Goal: Task Accomplishment & Management: Use online tool/utility

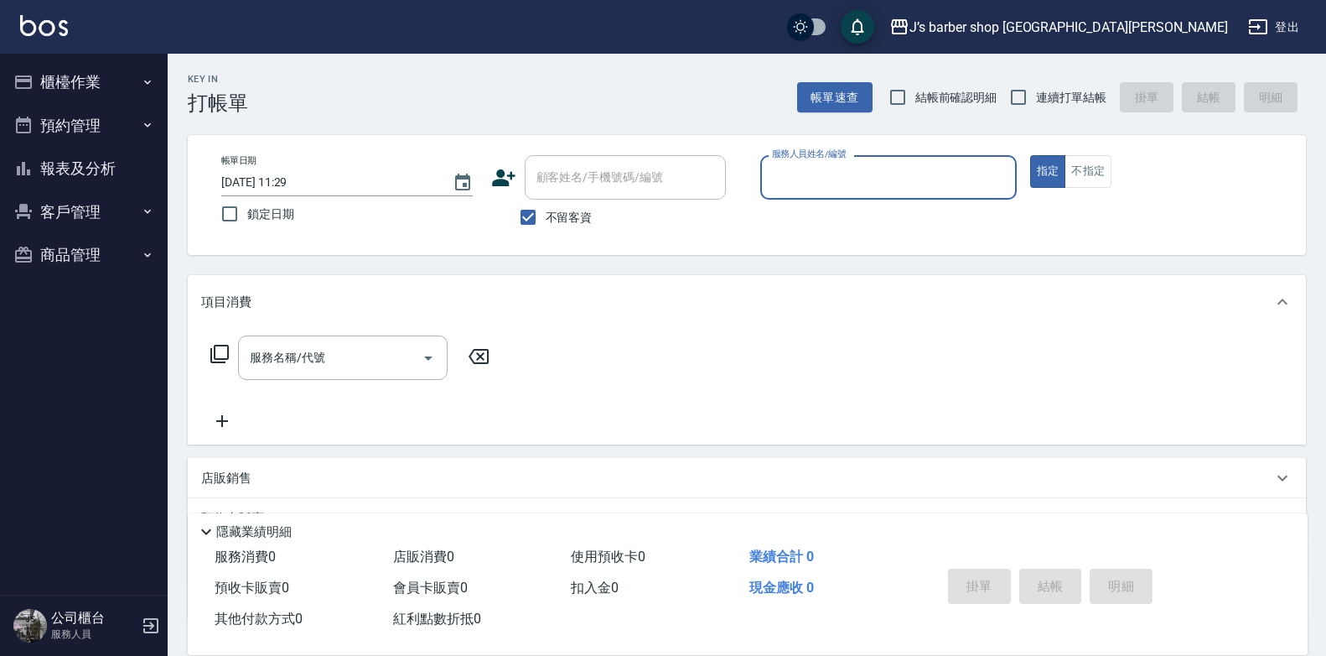
click at [121, 136] on button "預約管理" at bounding box center [84, 126] width 154 height 44
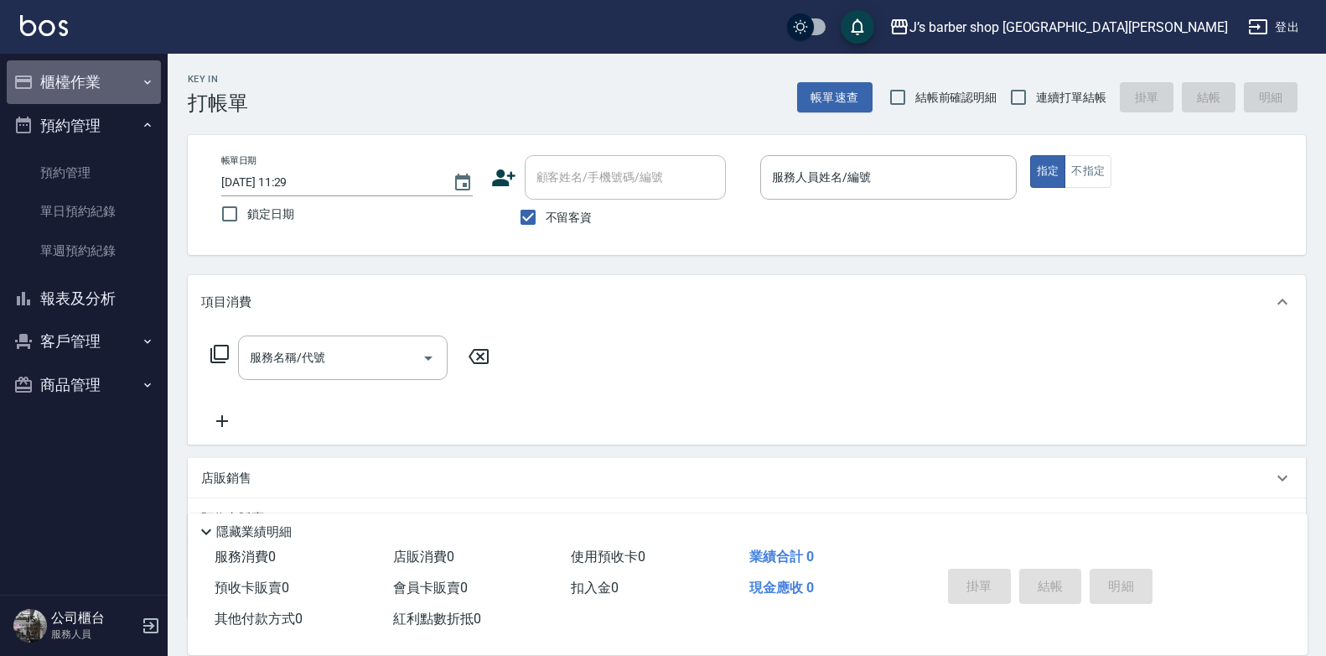
click at [117, 83] on button "櫃檯作業" at bounding box center [84, 82] width 154 height 44
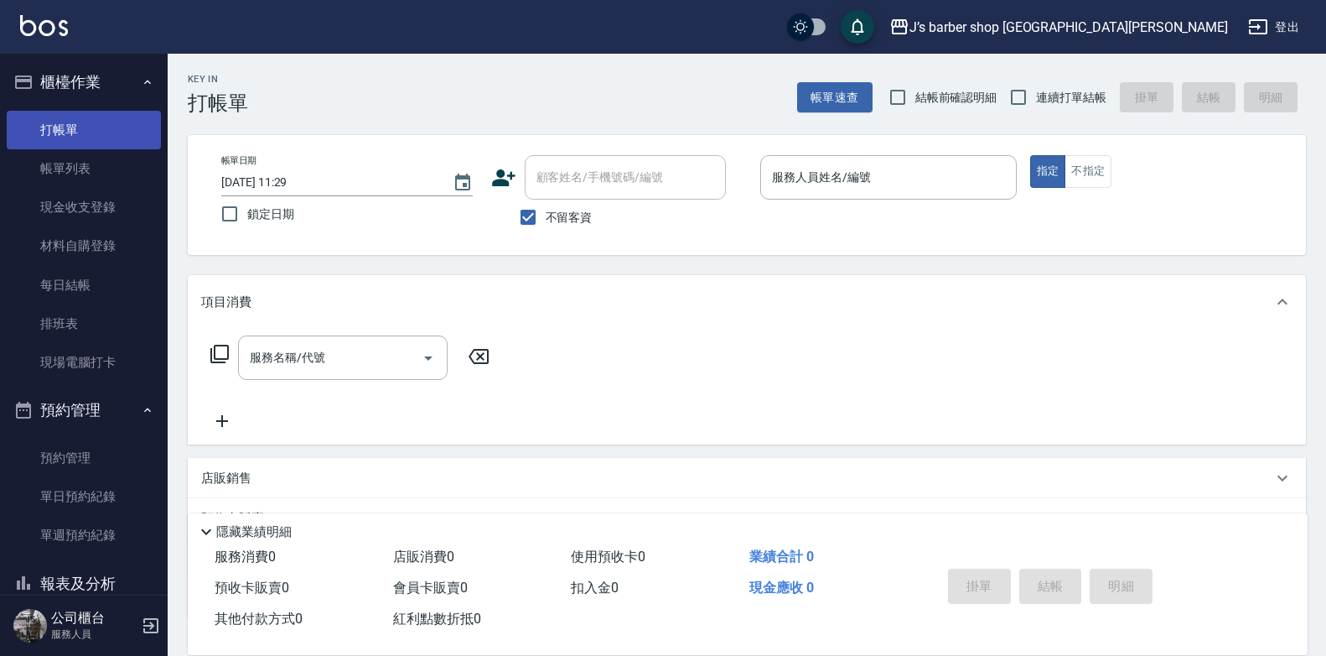
click at [106, 132] on link "打帳單" at bounding box center [84, 130] width 154 height 39
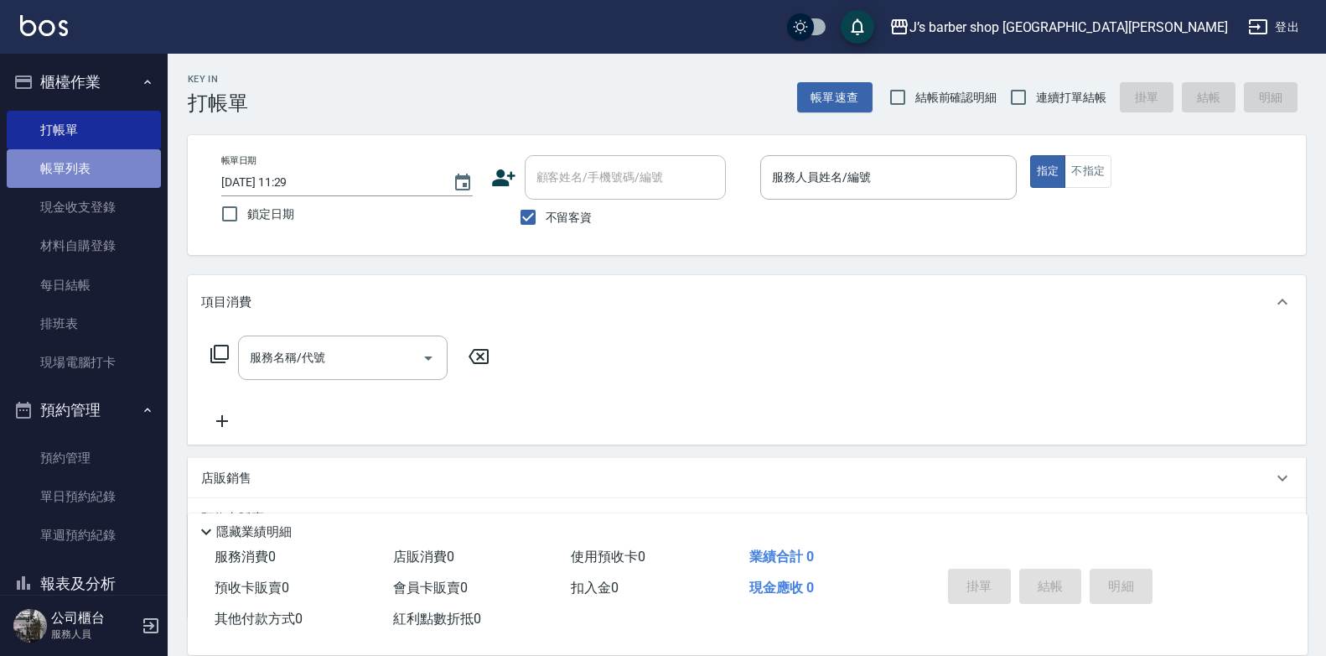
click at [126, 178] on link "帳單列表" at bounding box center [84, 168] width 154 height 39
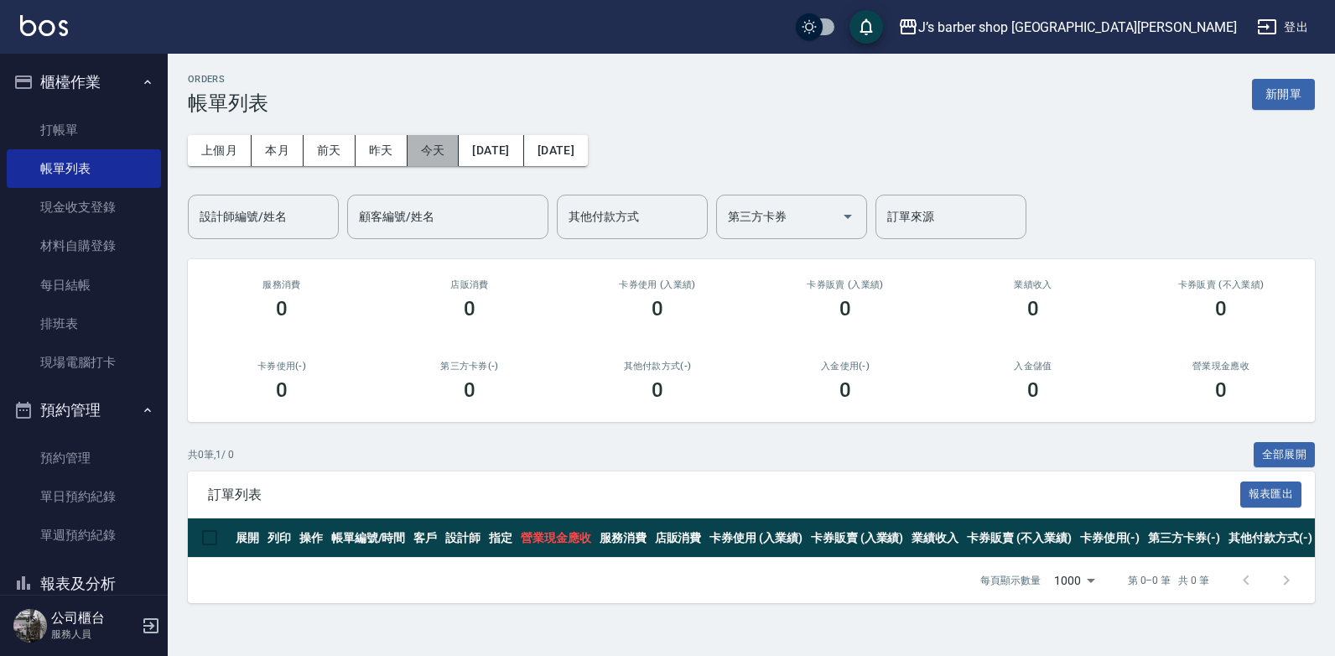
click at [438, 141] on button "今天" at bounding box center [433, 150] width 52 height 31
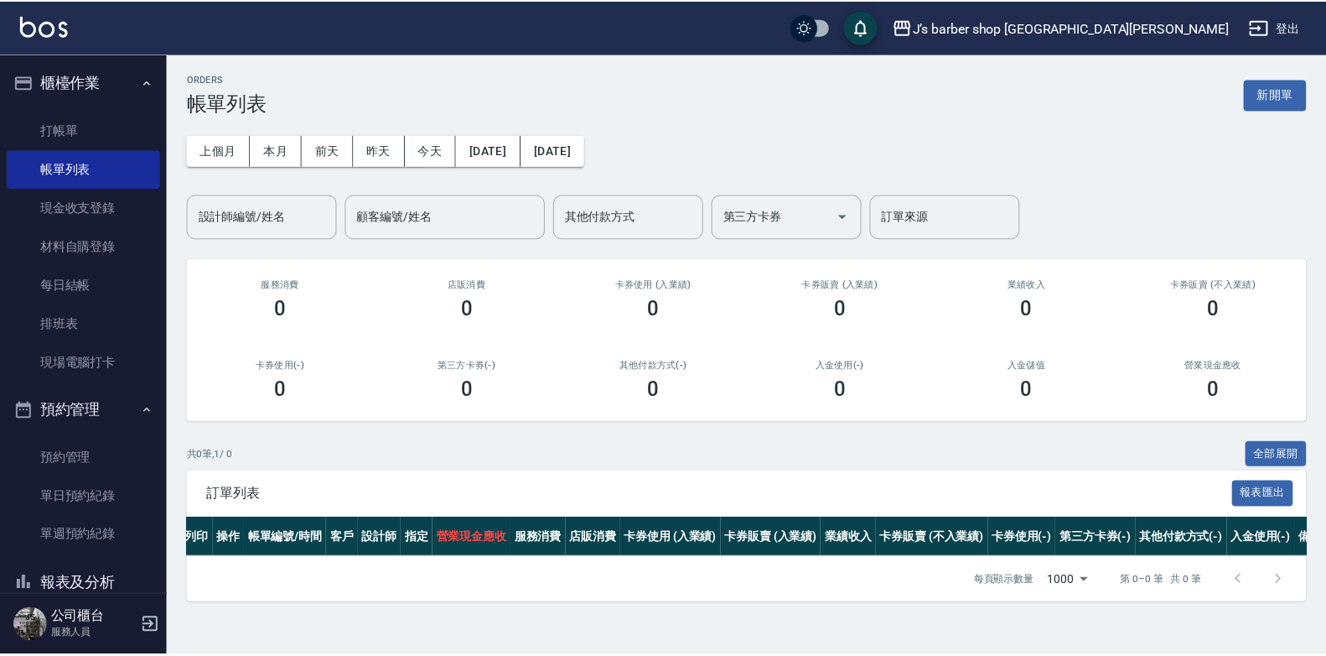
scroll to position [0, 155]
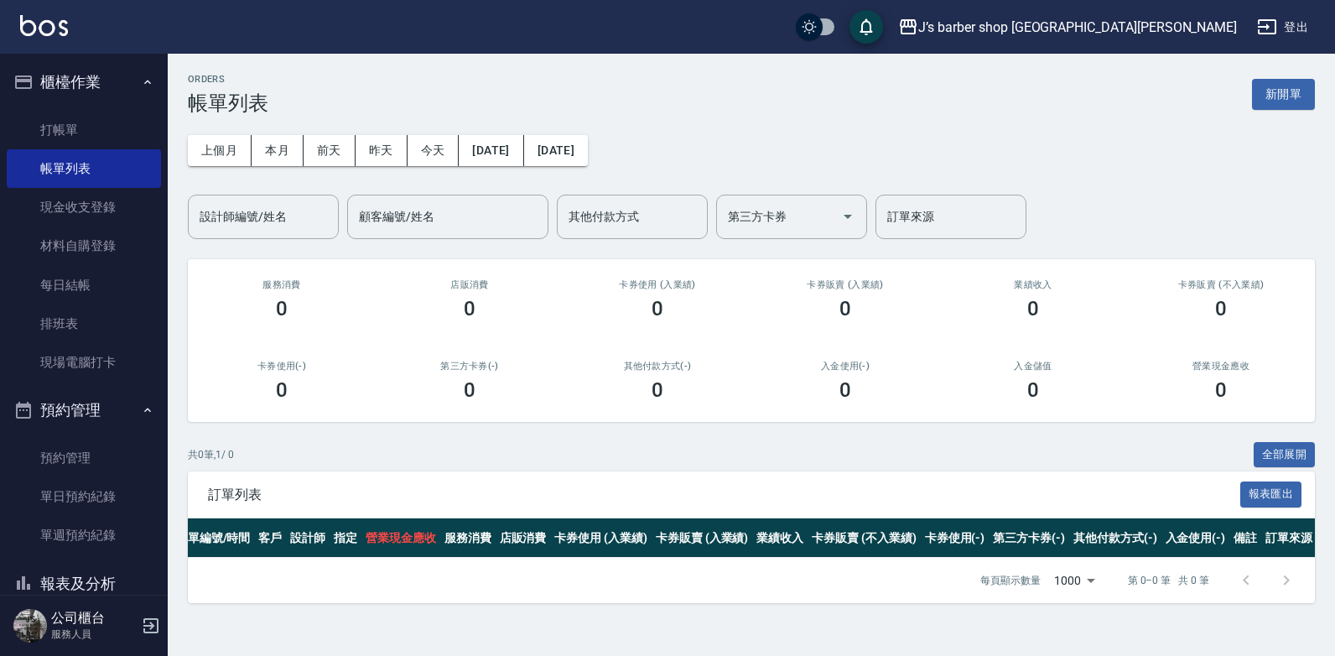
click at [1334, 153] on html "J’s barber shop 台中大隆 登出 櫃檯作業 打帳單 帳單列表 現金收支登錄 材料自購登錄 每日結帳 排班表 現場電腦打卡 預約管理 預約管理 單…" at bounding box center [667, 328] width 1335 height 656
click at [72, 450] on link "預約管理" at bounding box center [84, 457] width 154 height 39
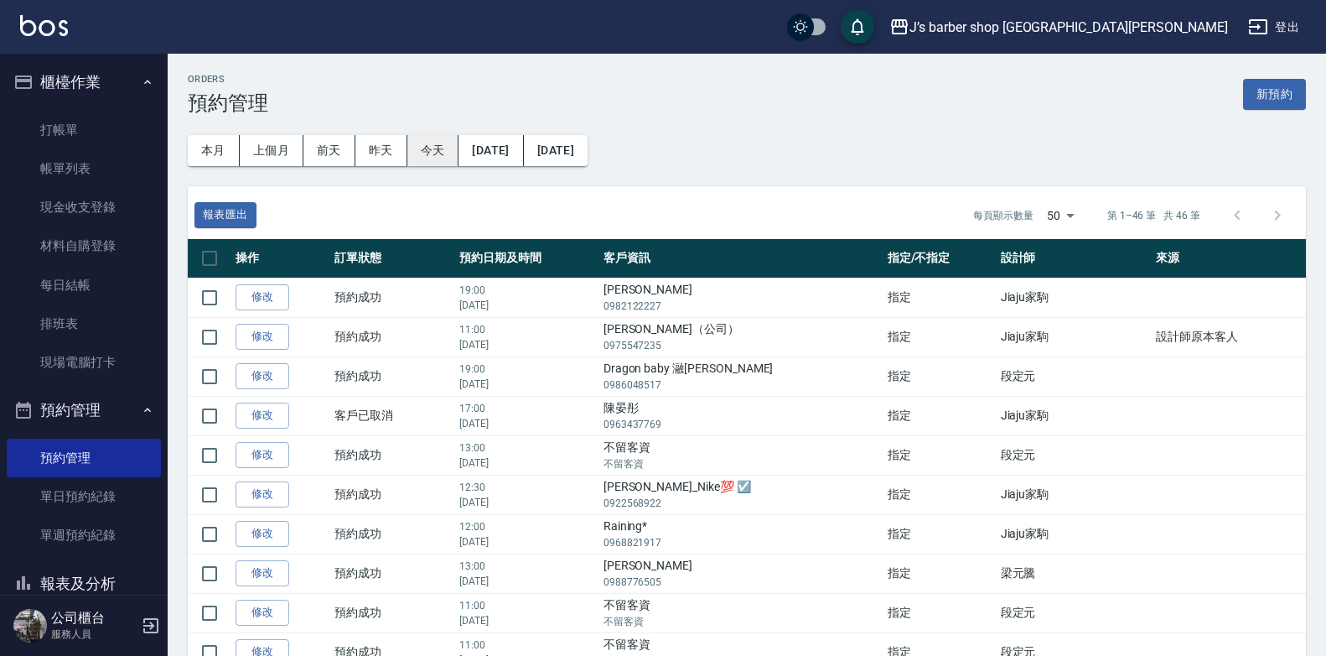
click at [435, 142] on button "今天" at bounding box center [433, 150] width 52 height 31
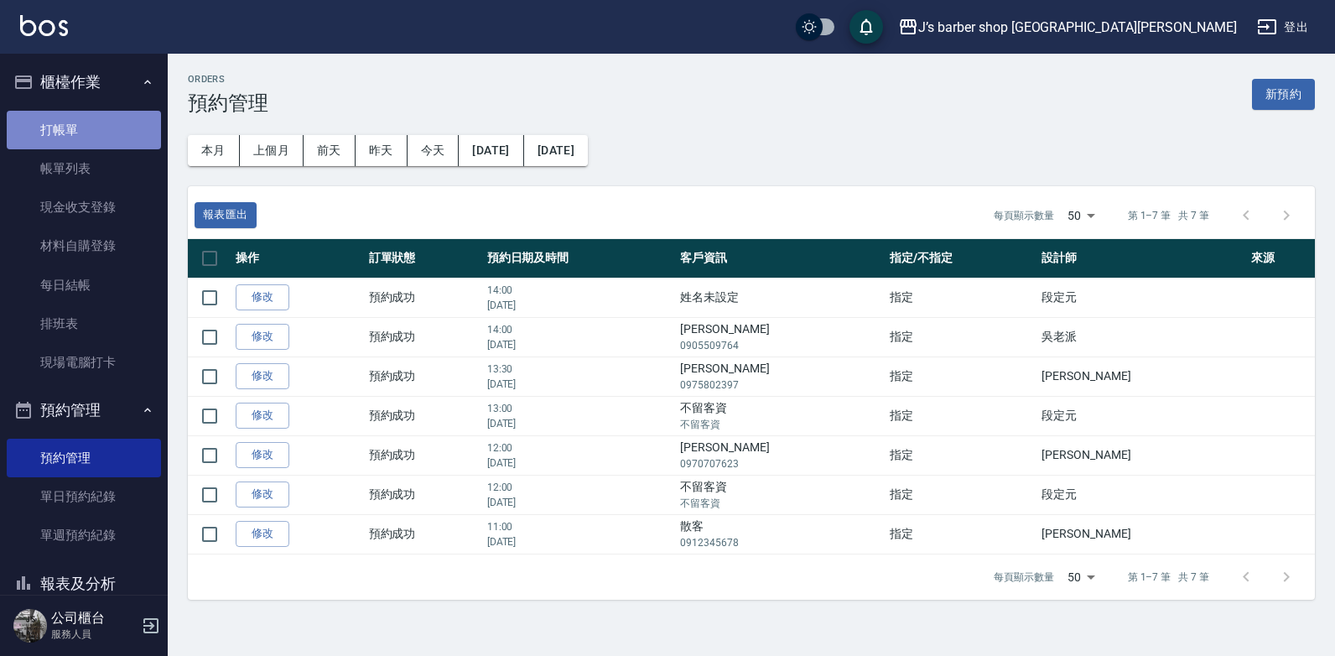
click at [112, 129] on link "打帳單" at bounding box center [84, 130] width 154 height 39
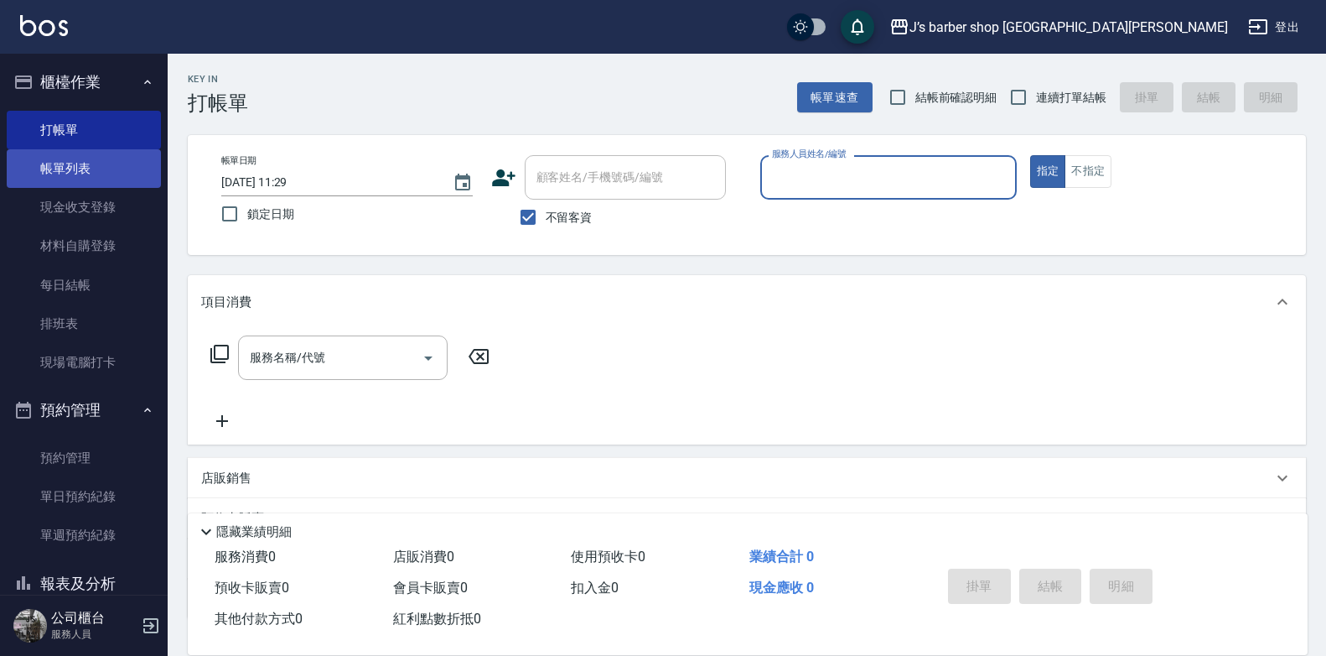
click at [80, 165] on link "帳單列表" at bounding box center [84, 168] width 154 height 39
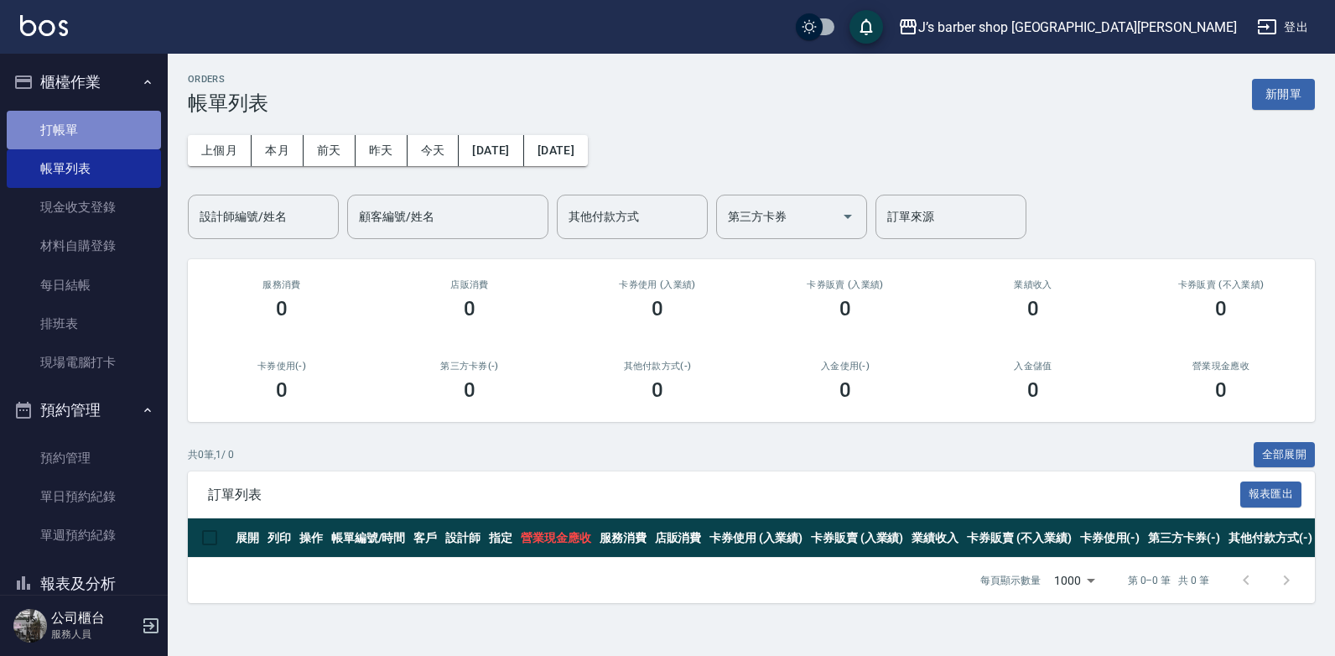
click at [107, 124] on link "打帳單" at bounding box center [84, 130] width 154 height 39
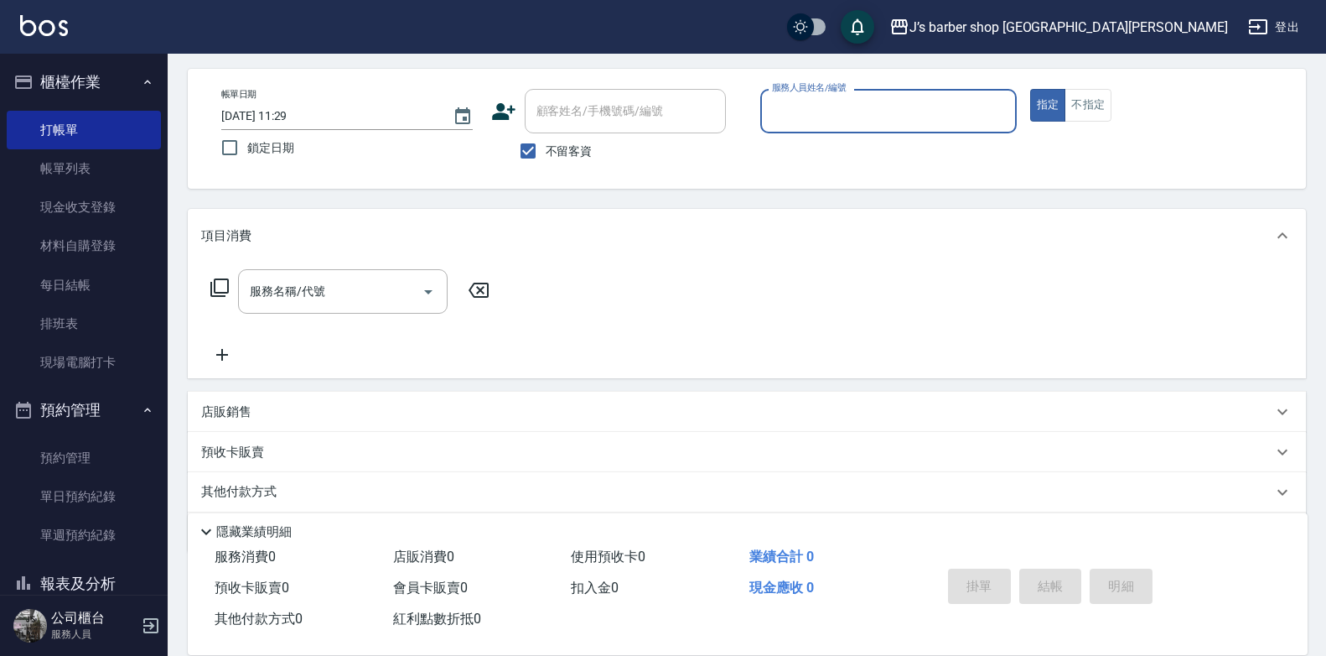
scroll to position [124, 0]
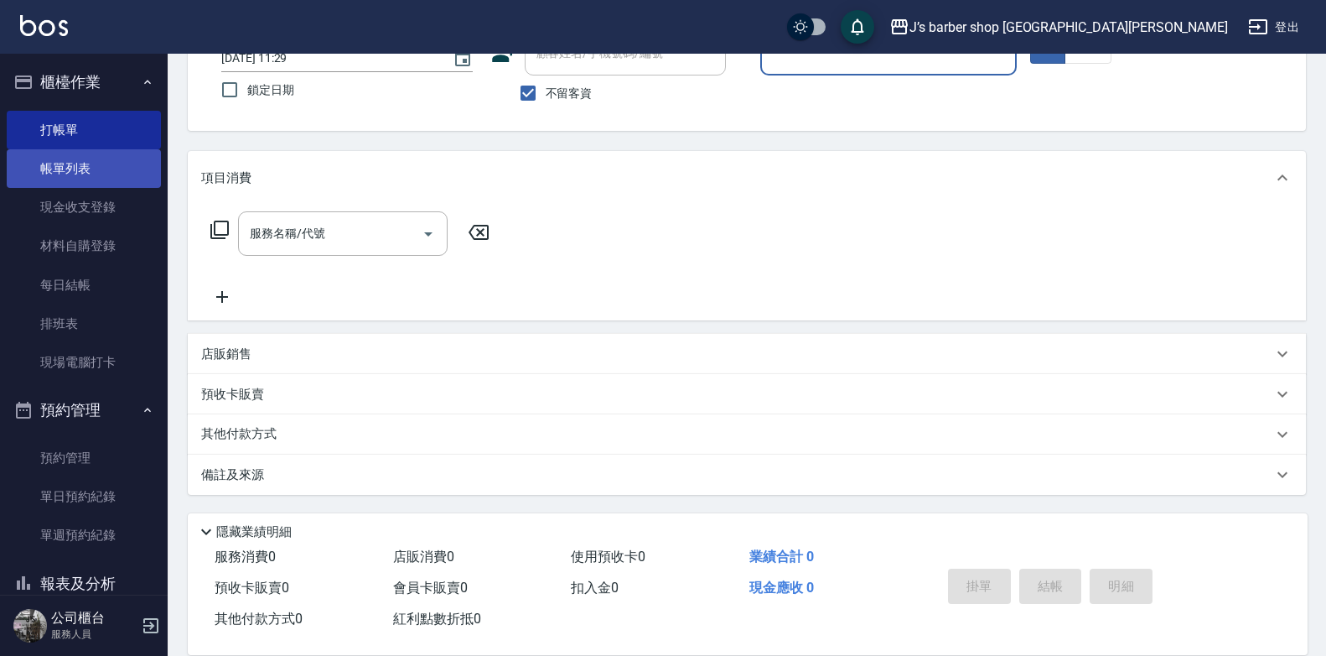
click at [65, 175] on link "帳單列表" at bounding box center [84, 168] width 154 height 39
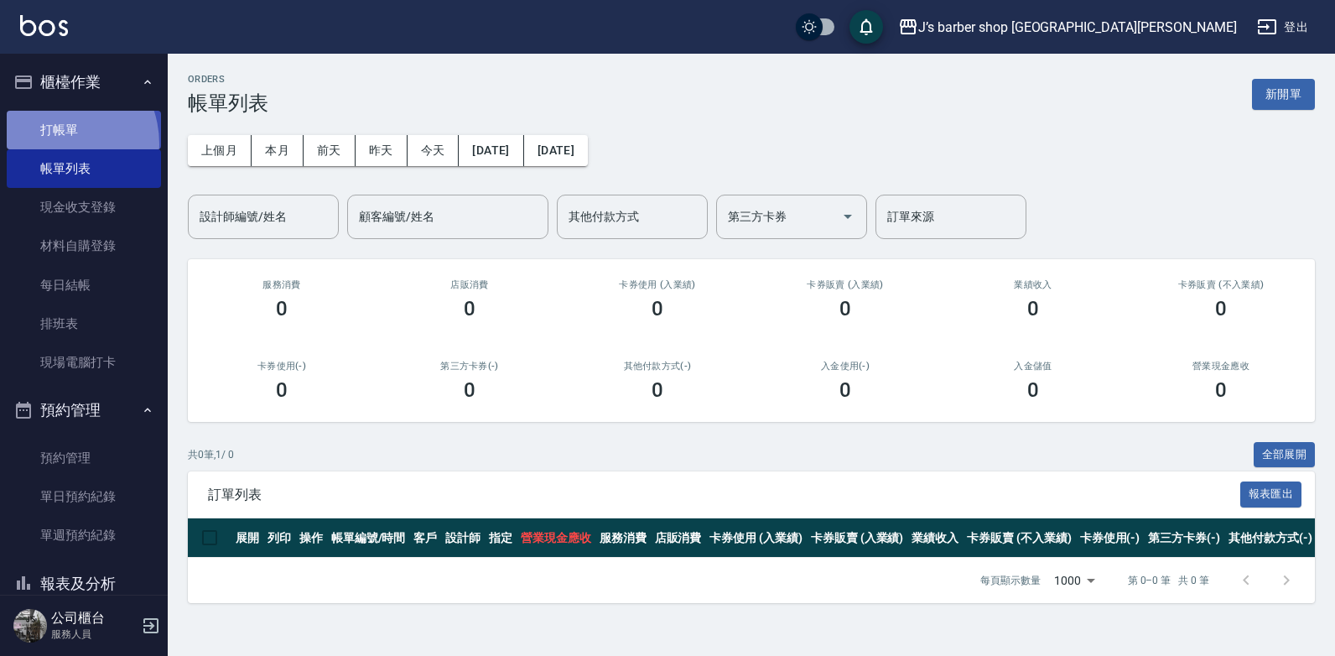
click at [52, 143] on link "打帳單" at bounding box center [84, 130] width 154 height 39
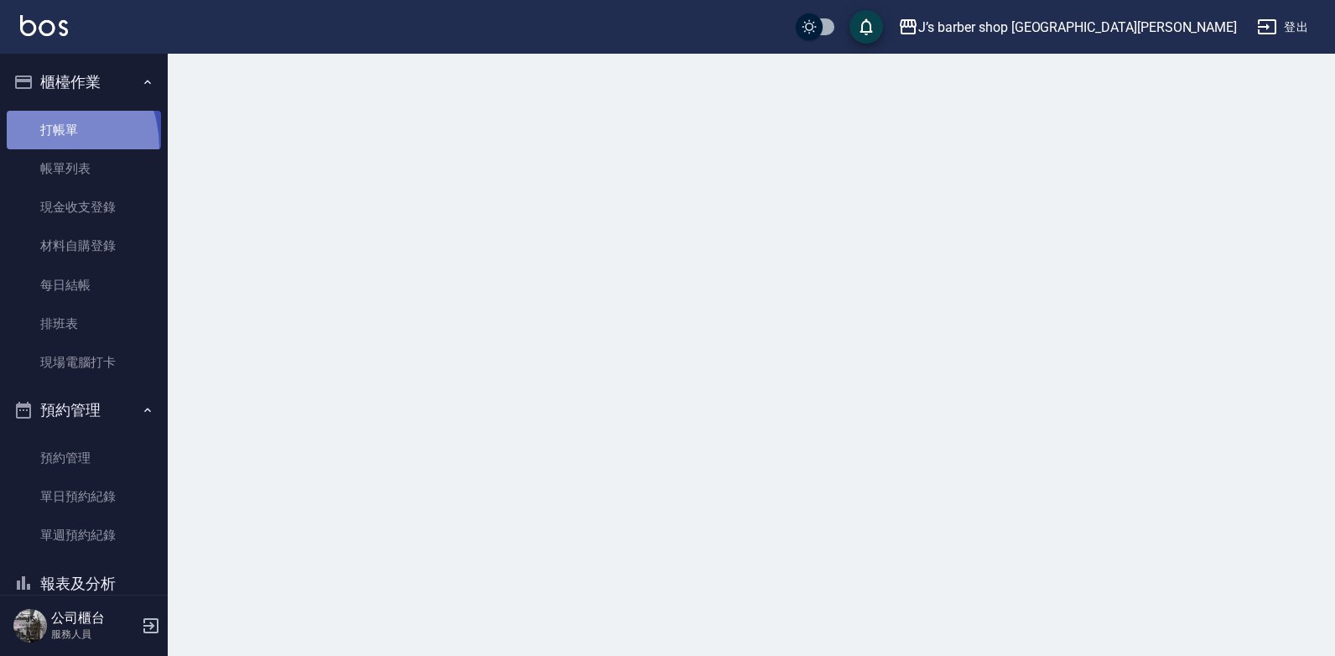
click at [35, 148] on link "打帳單" at bounding box center [84, 130] width 154 height 39
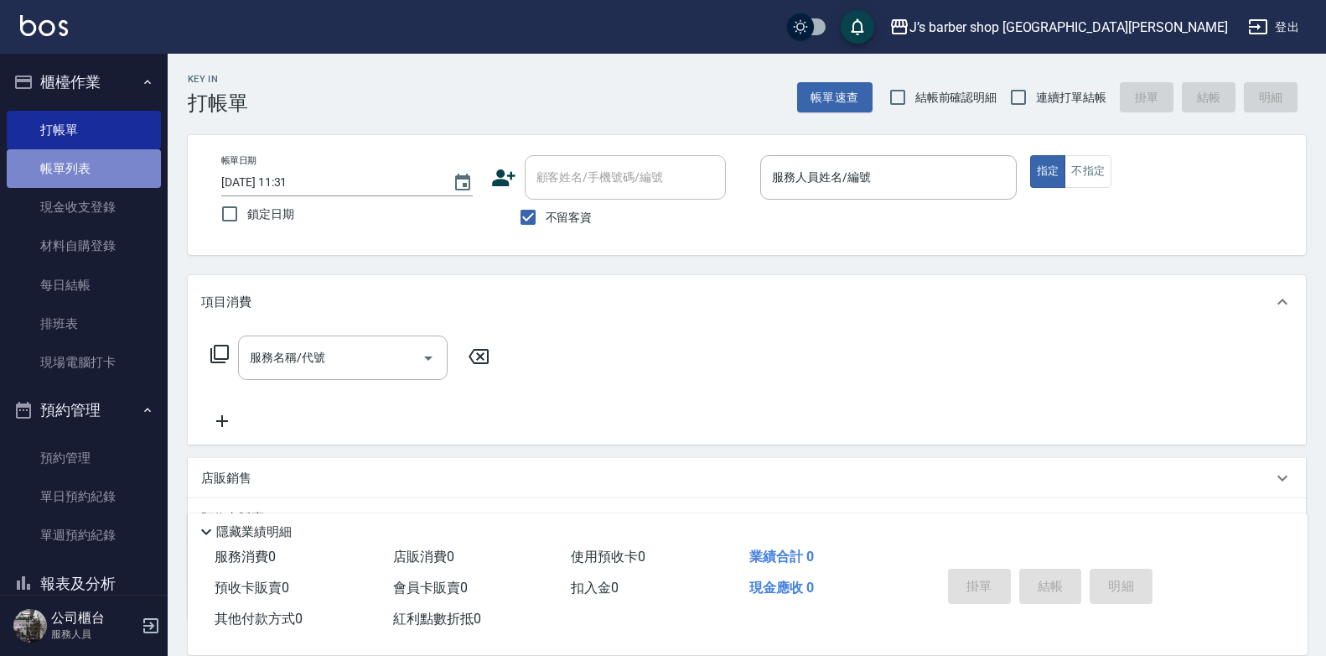
click at [122, 177] on link "帳單列表" at bounding box center [84, 168] width 154 height 39
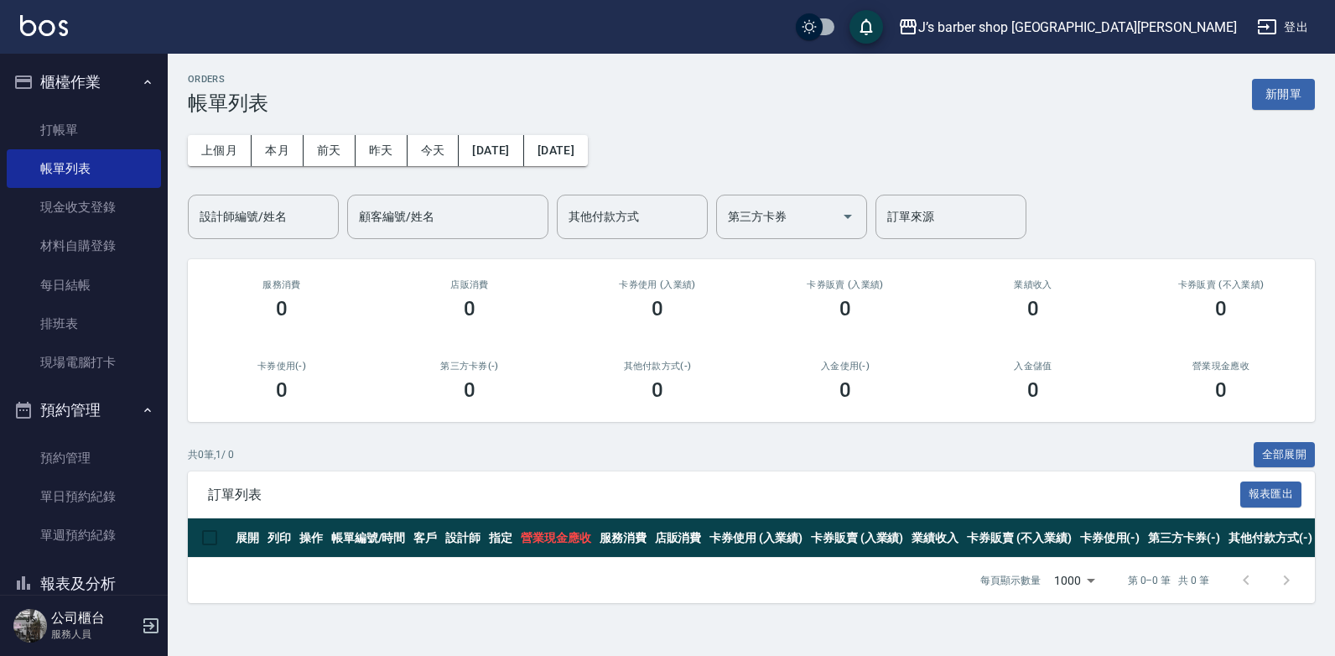
click at [561, 527] on th "營業現金應收" at bounding box center [555, 537] width 79 height 39
click at [209, 533] on th at bounding box center [210, 537] width 44 height 39
drag, startPoint x: 209, startPoint y: 533, endPoint x: 246, endPoint y: 540, distance: 37.5
click at [246, 540] on th "展開" at bounding box center [247, 537] width 32 height 39
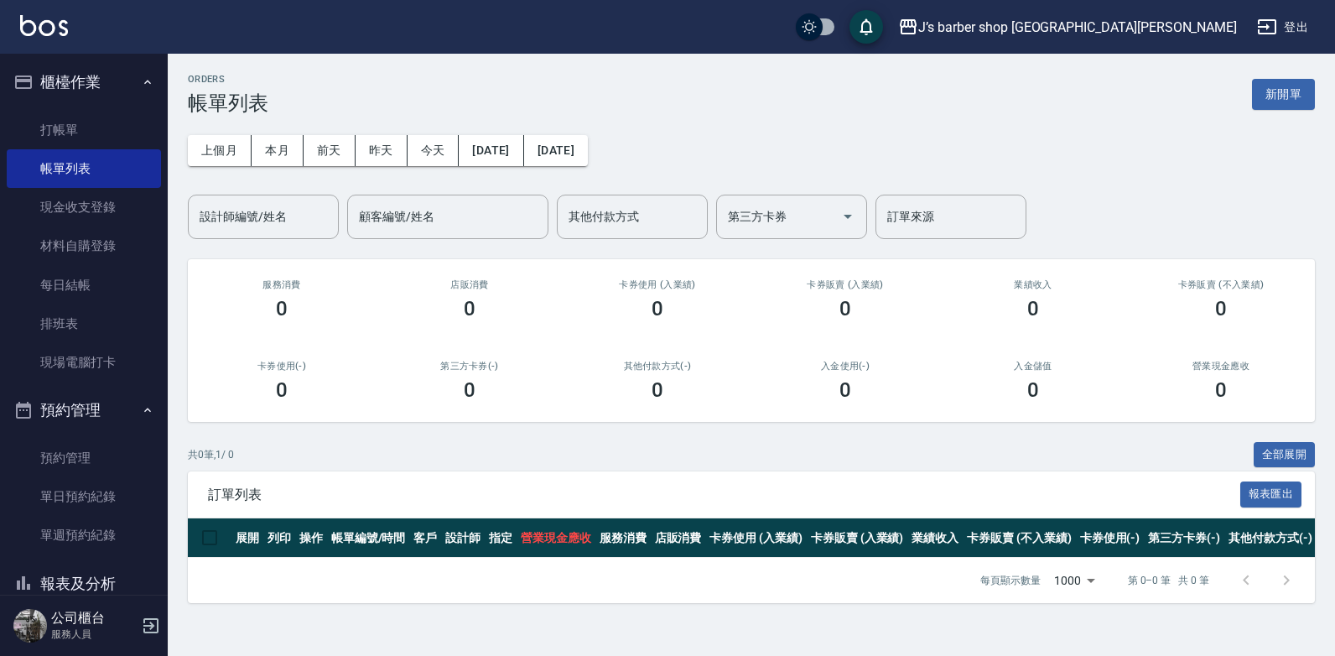
click at [260, 539] on th "展開" at bounding box center [247, 537] width 32 height 39
click at [31, 114] on link "打帳單" at bounding box center [84, 130] width 154 height 39
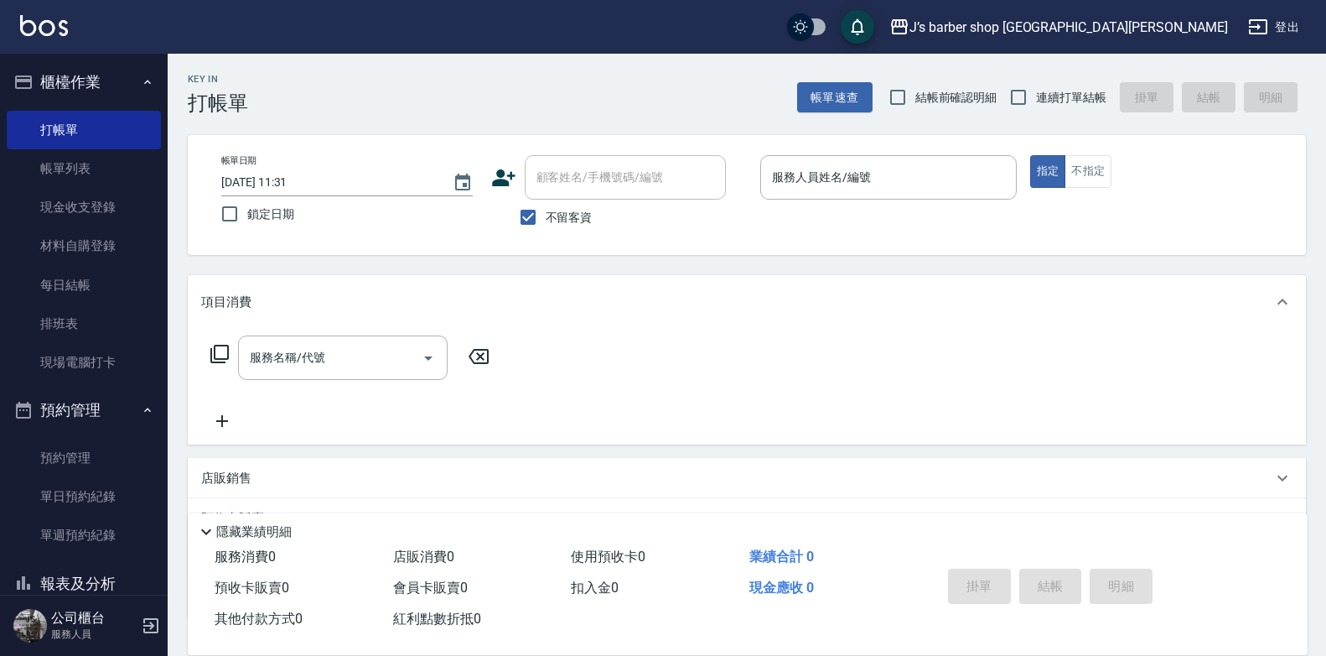
click at [843, 153] on div "帳單日期 [DATE] 11:31 鎖定日期 顧客姓名/手機號碼/編號 顧客姓名/手機號碼/編號 不留客資 服務人員姓名/編號 服務人員姓名/編號 指定 不指定" at bounding box center [747, 195] width 1118 height 120
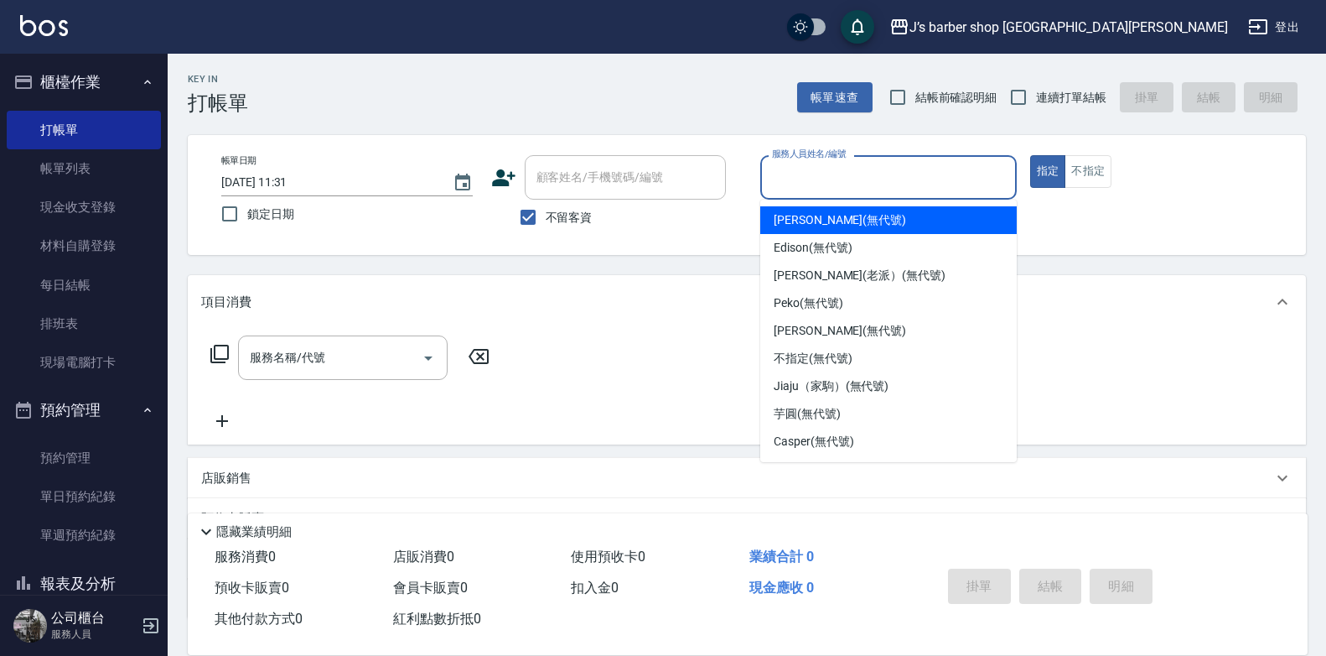
click at [838, 179] on input "服務人員姓名/編號" at bounding box center [888, 177] width 241 height 29
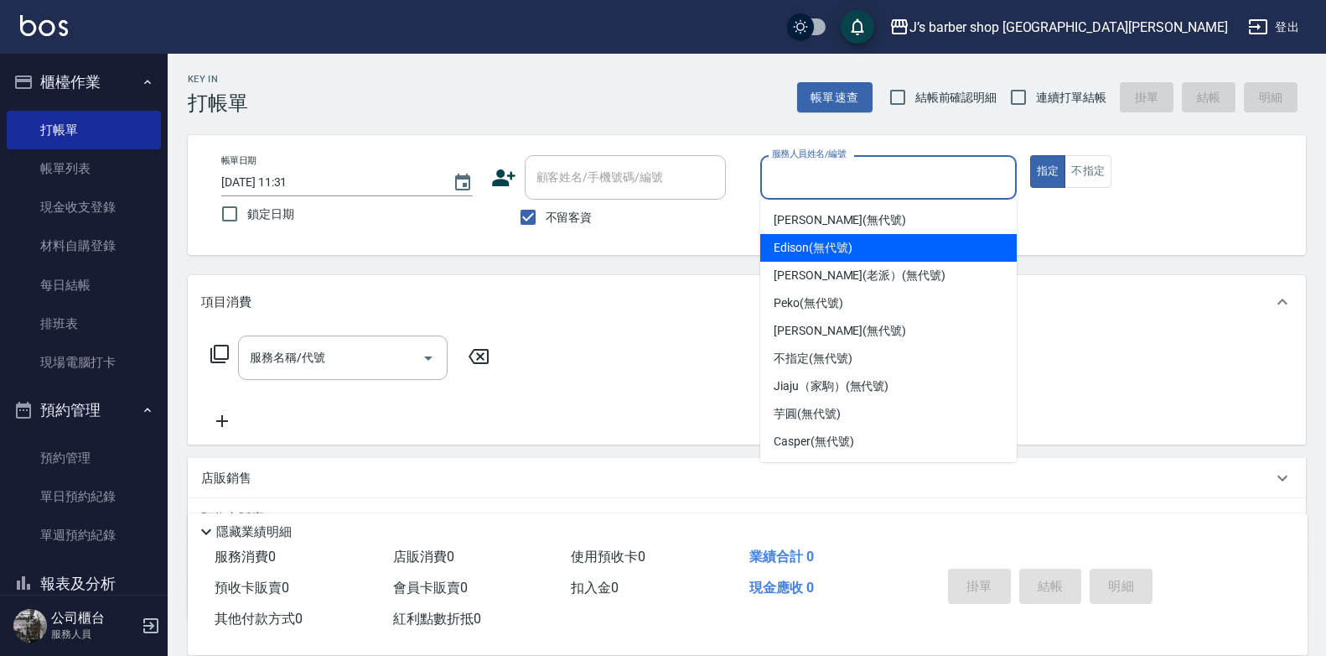
click at [861, 246] on div "Edison (無代號)" at bounding box center [888, 248] width 257 height 28
type input "Edison(無代號)"
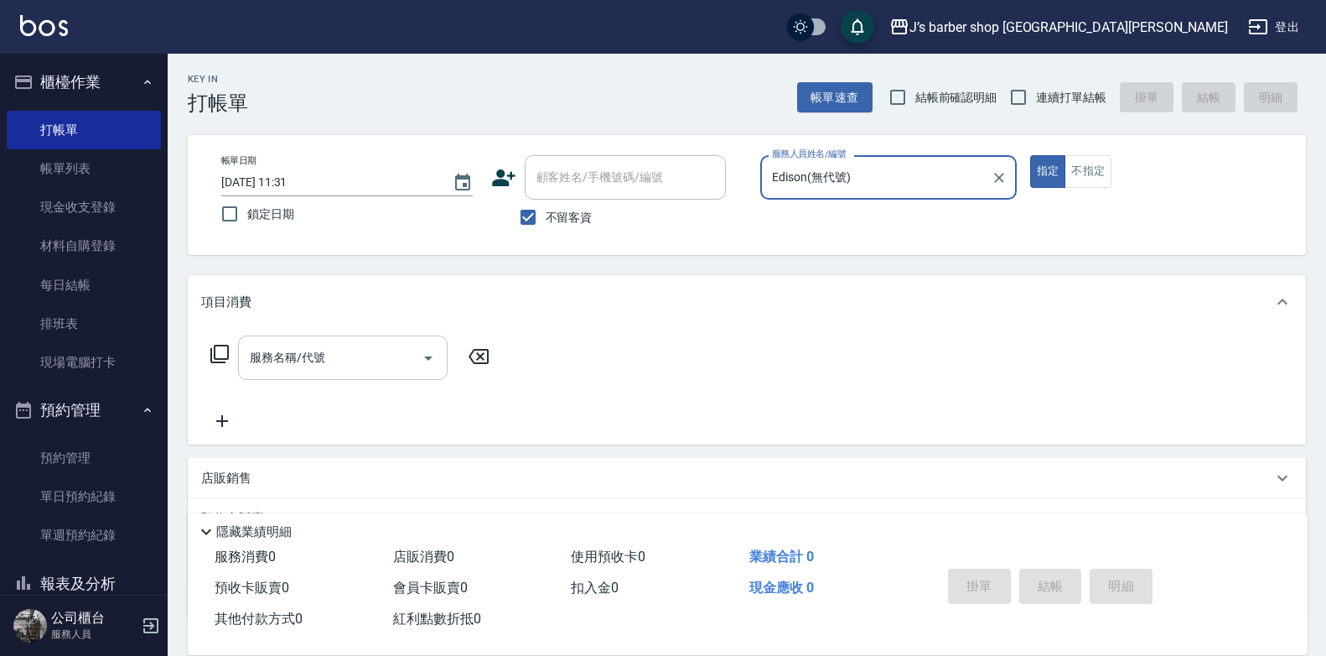
click at [348, 353] on input "服務名稱/代號" at bounding box center [330, 357] width 169 height 29
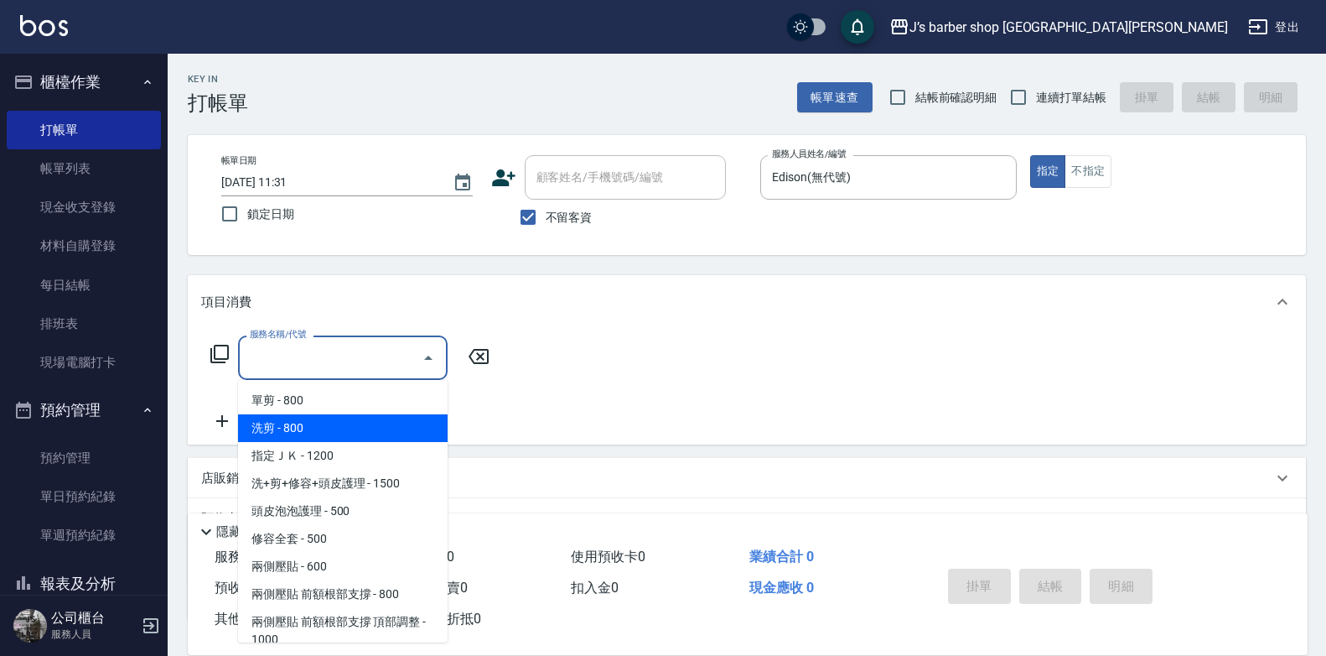
click at [339, 417] on span "洗剪 - 800" at bounding box center [343, 428] width 210 height 28
type input "洗剪(101)"
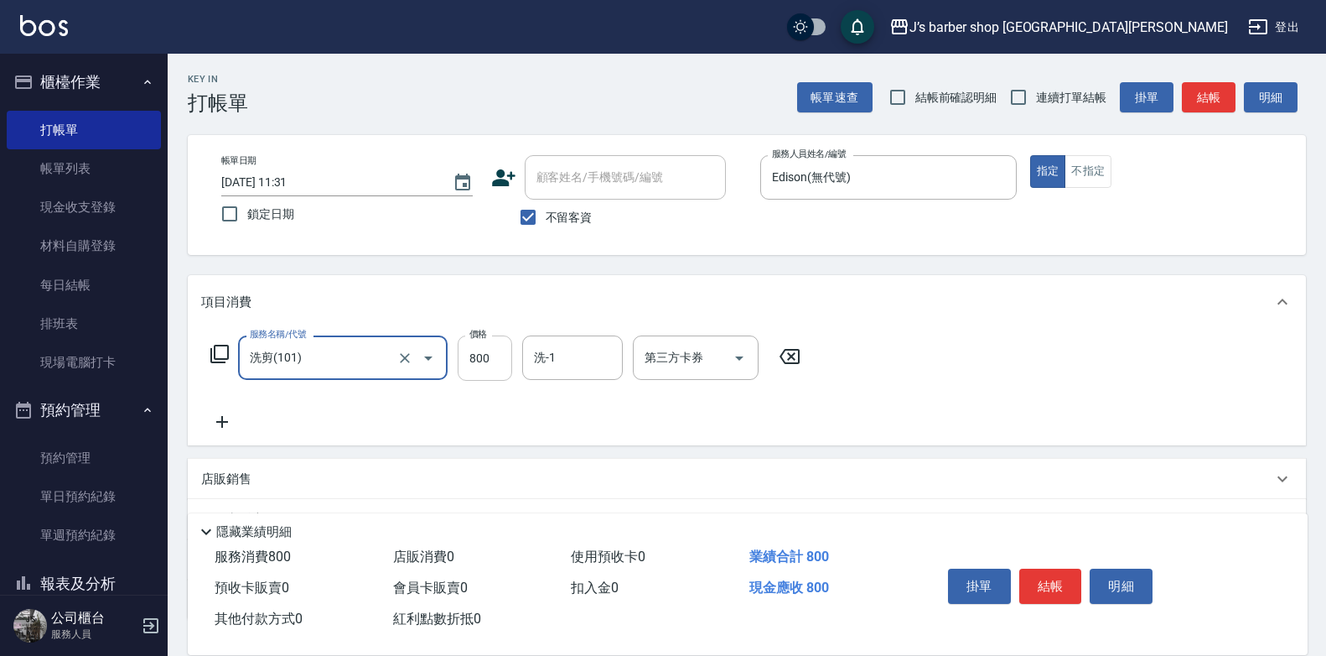
click at [476, 347] on input "800" at bounding box center [485, 357] width 54 height 45
type input "700"
click at [1038, 575] on button "結帳" at bounding box center [1050, 585] width 63 height 35
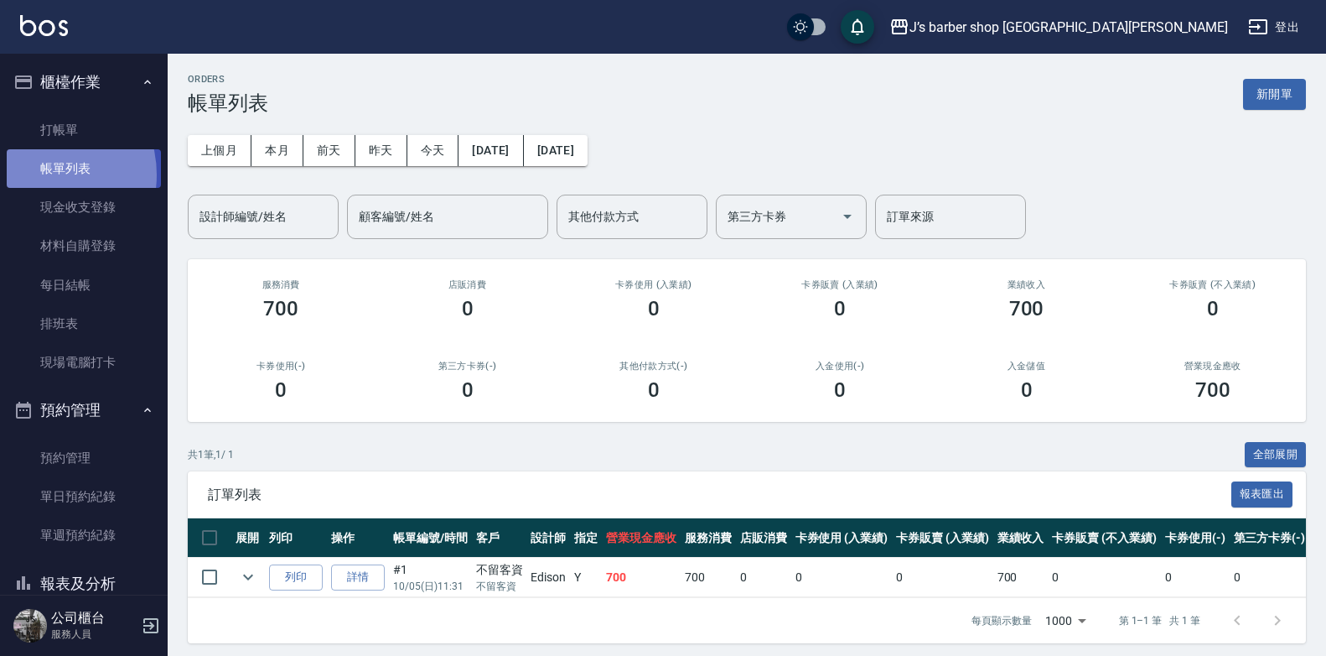
click at [37, 175] on link "帳單列表" at bounding box center [84, 168] width 154 height 39
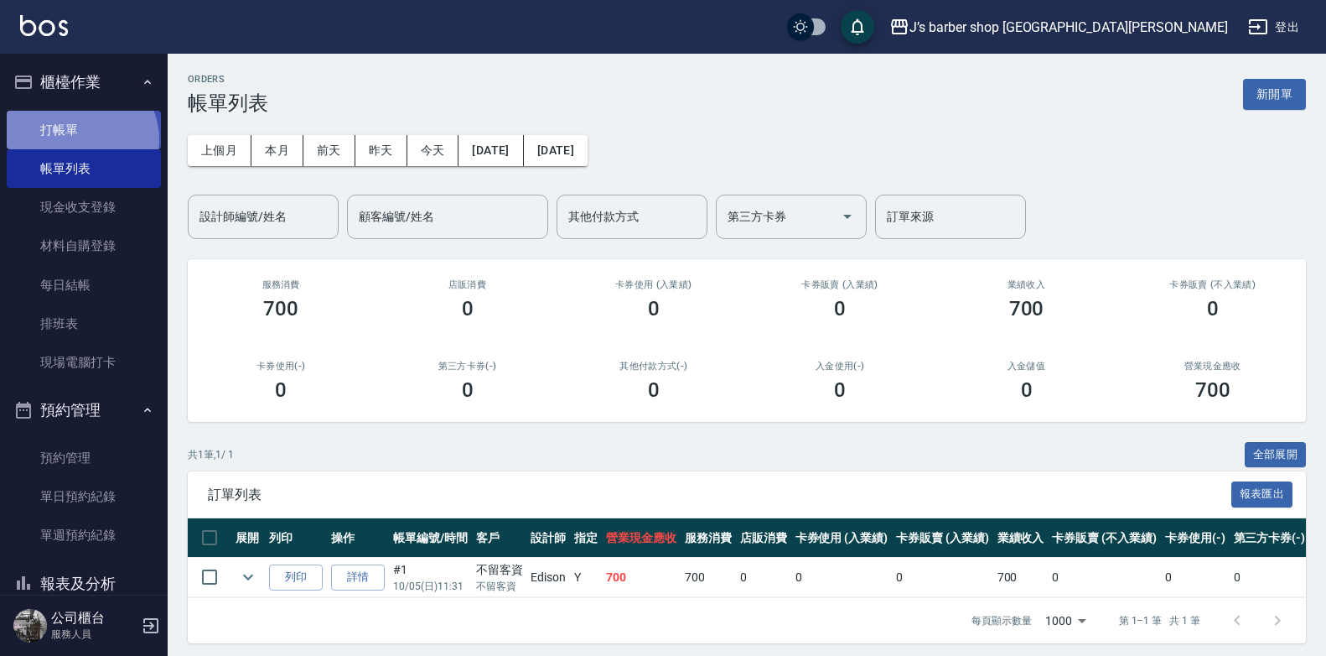
click at [75, 140] on link "打帳單" at bounding box center [84, 130] width 154 height 39
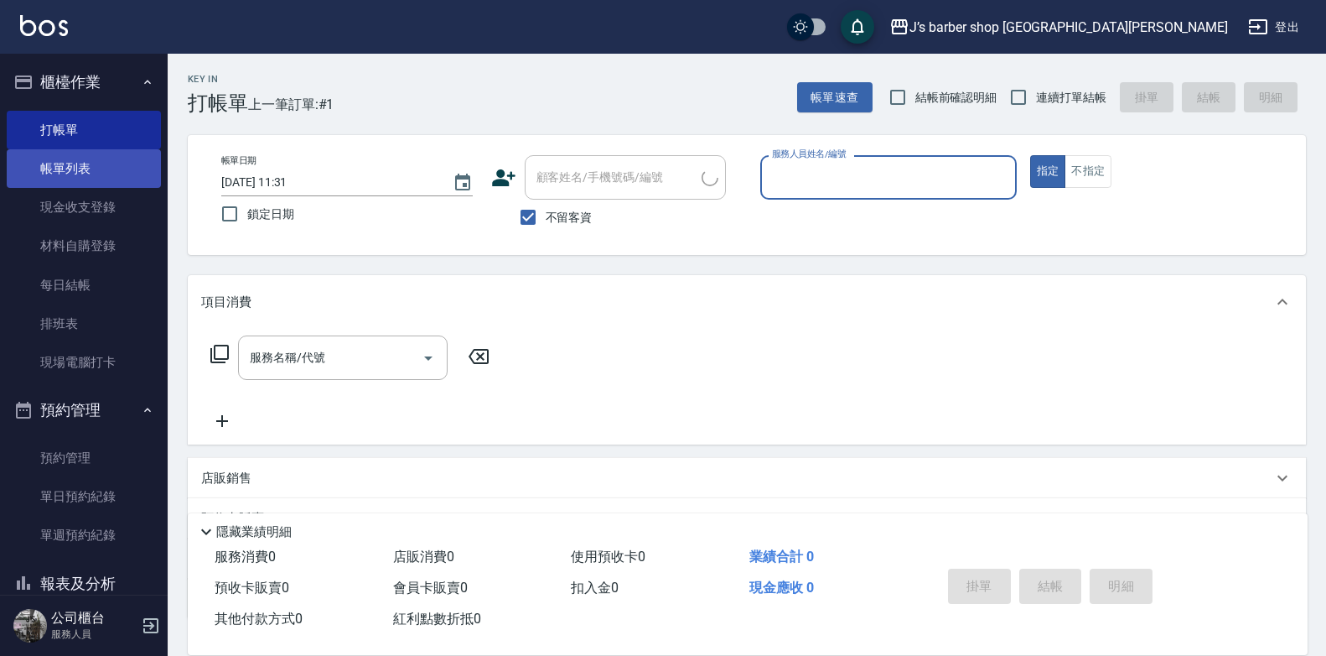
click at [69, 181] on link "帳單列表" at bounding box center [84, 168] width 154 height 39
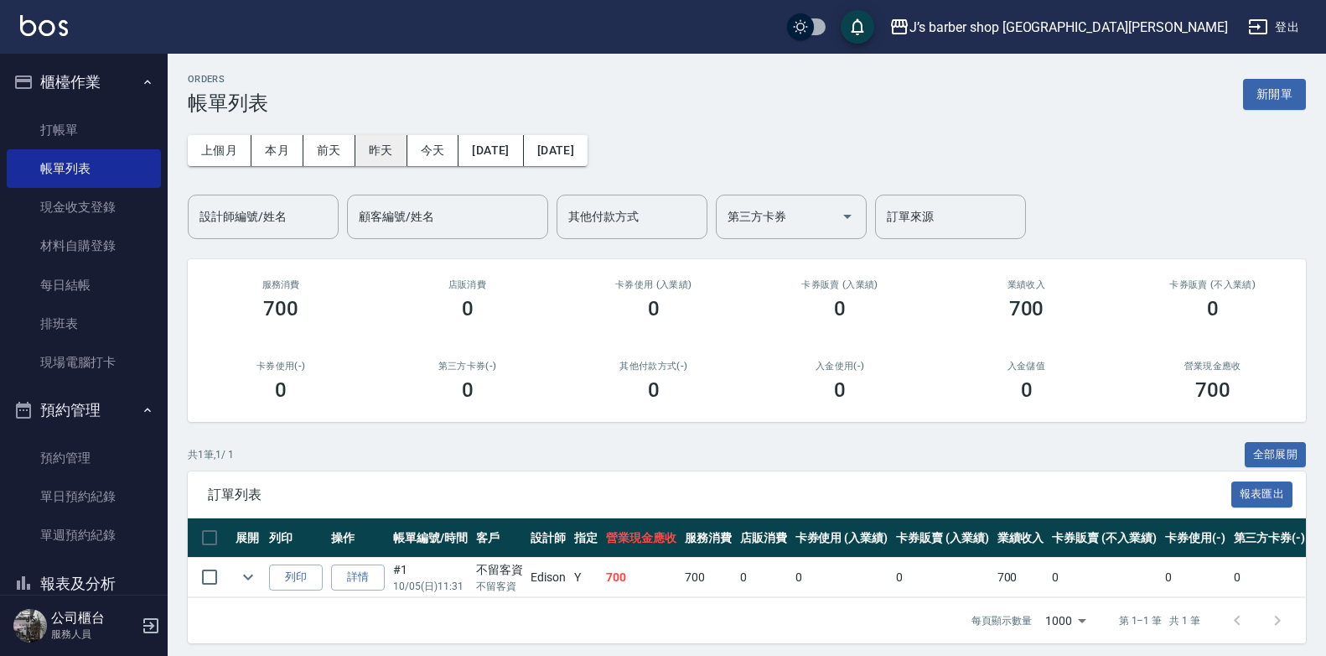
click at [371, 161] on button "昨天" at bounding box center [381, 150] width 52 height 31
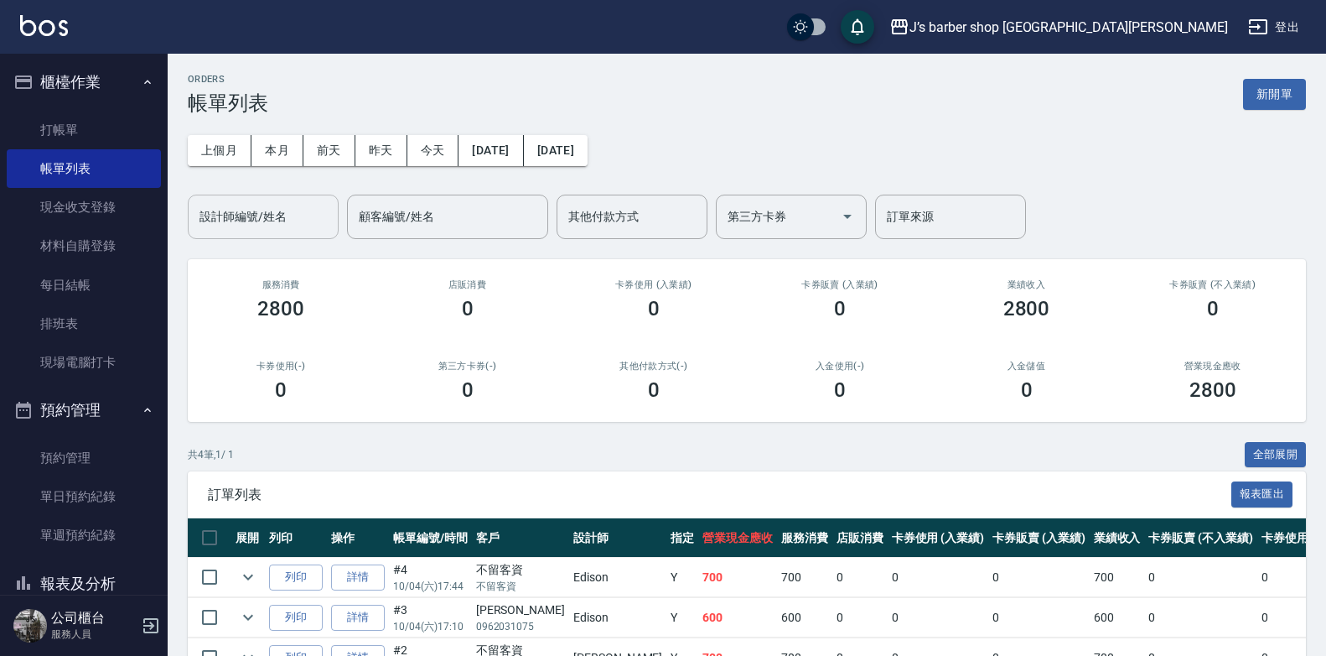
click at [278, 234] on div "設計師編號/姓名" at bounding box center [263, 217] width 151 height 44
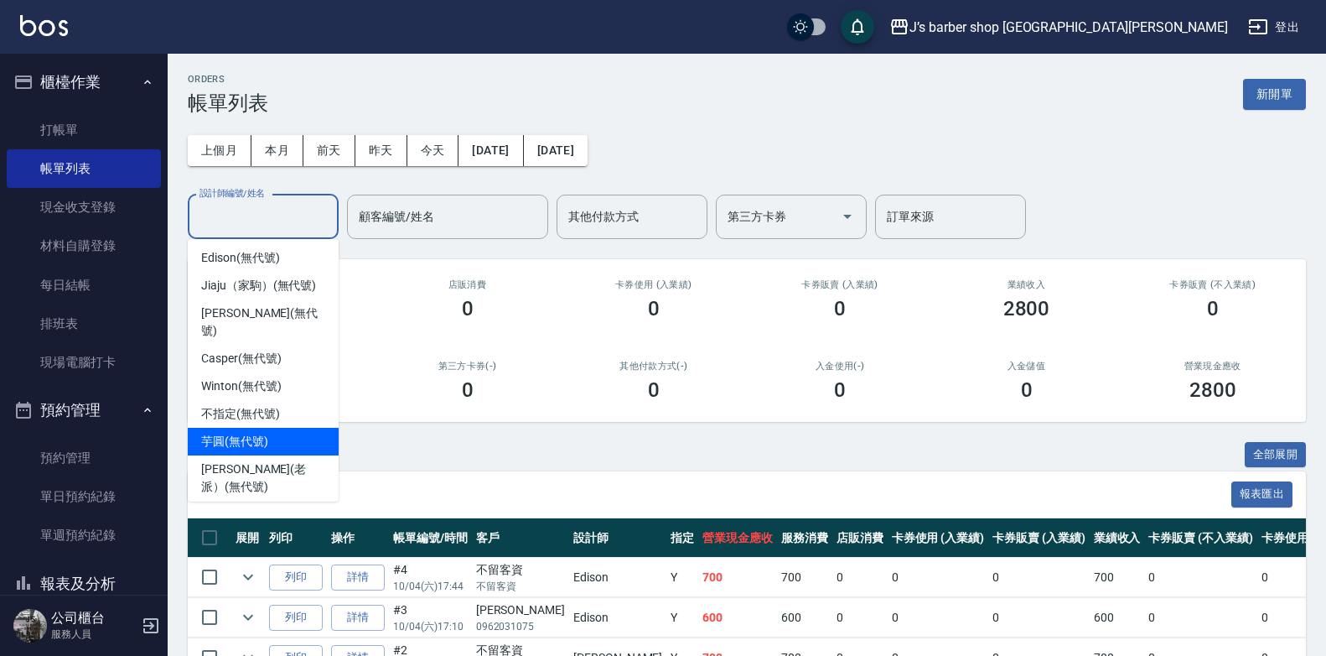
scroll to position [45, 0]
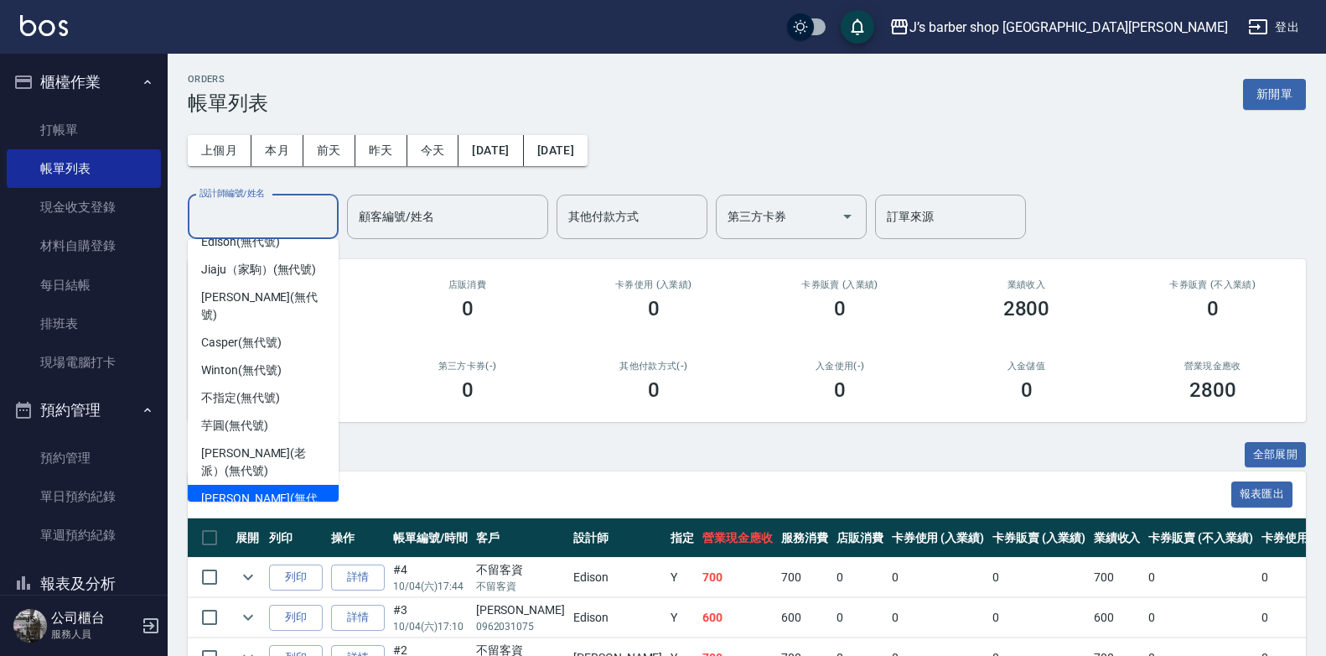
click at [260, 490] on span "[PERSON_NAME] (無代號)" at bounding box center [263, 507] width 124 height 35
type input "[PERSON_NAME](無代號)"
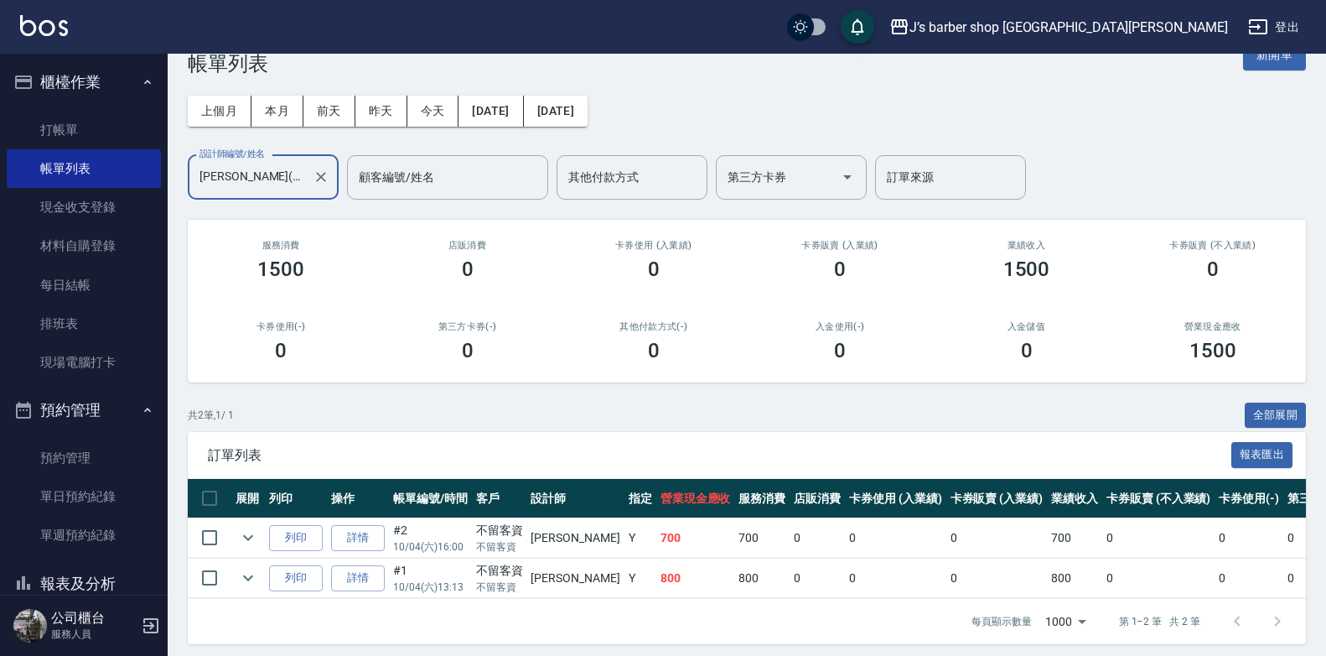
scroll to position [60, 0]
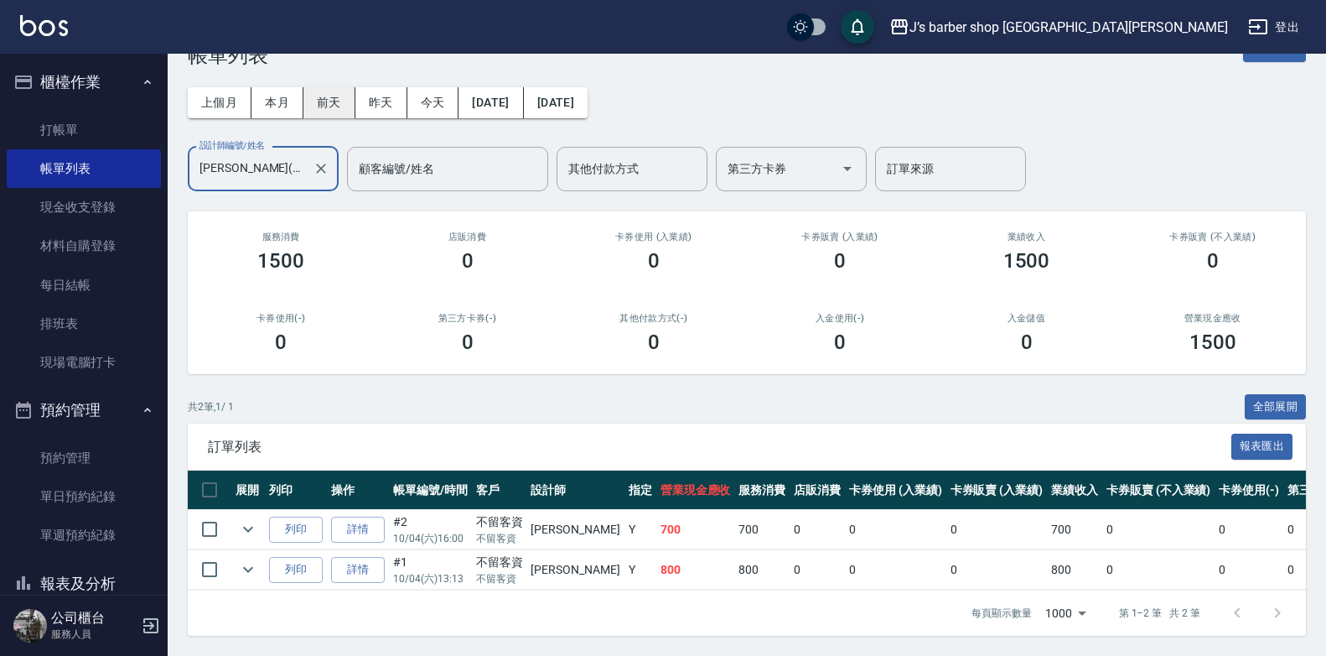
click at [320, 160] on icon "Clear" at bounding box center [321, 168] width 17 height 17
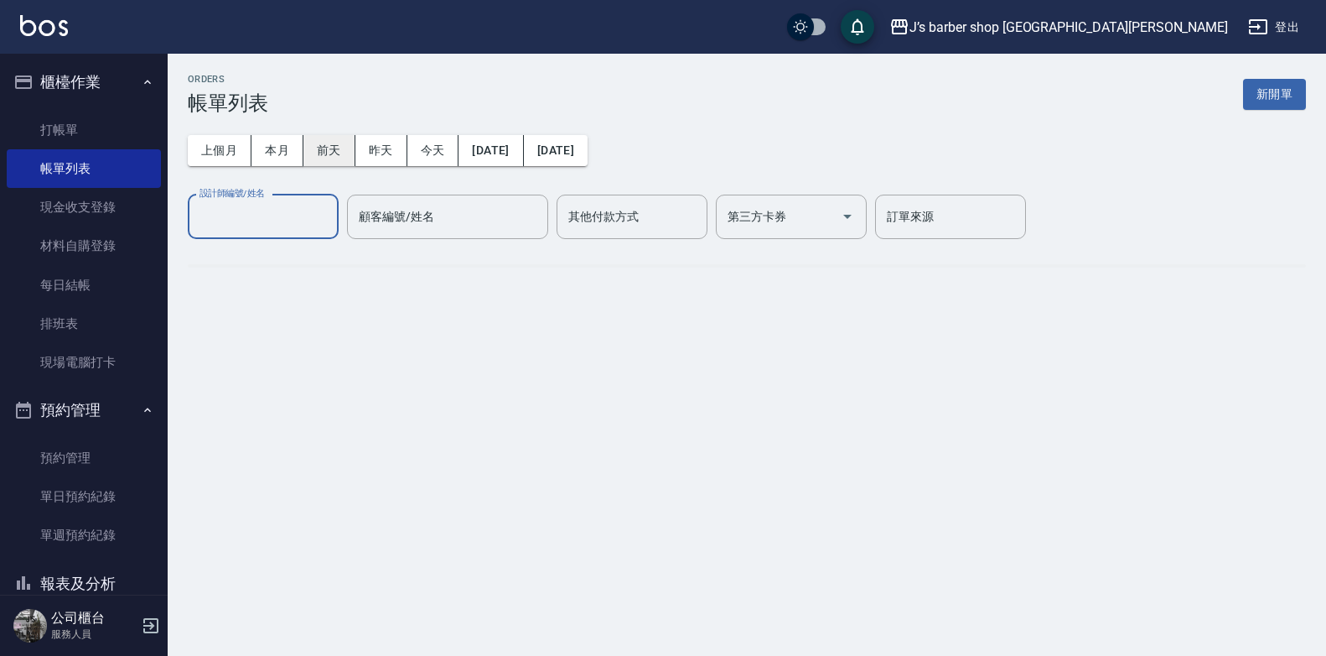
scroll to position [0, 0]
click at [293, 157] on button "本月" at bounding box center [278, 150] width 52 height 31
click at [274, 234] on div "設計師編號/姓名" at bounding box center [263, 217] width 151 height 44
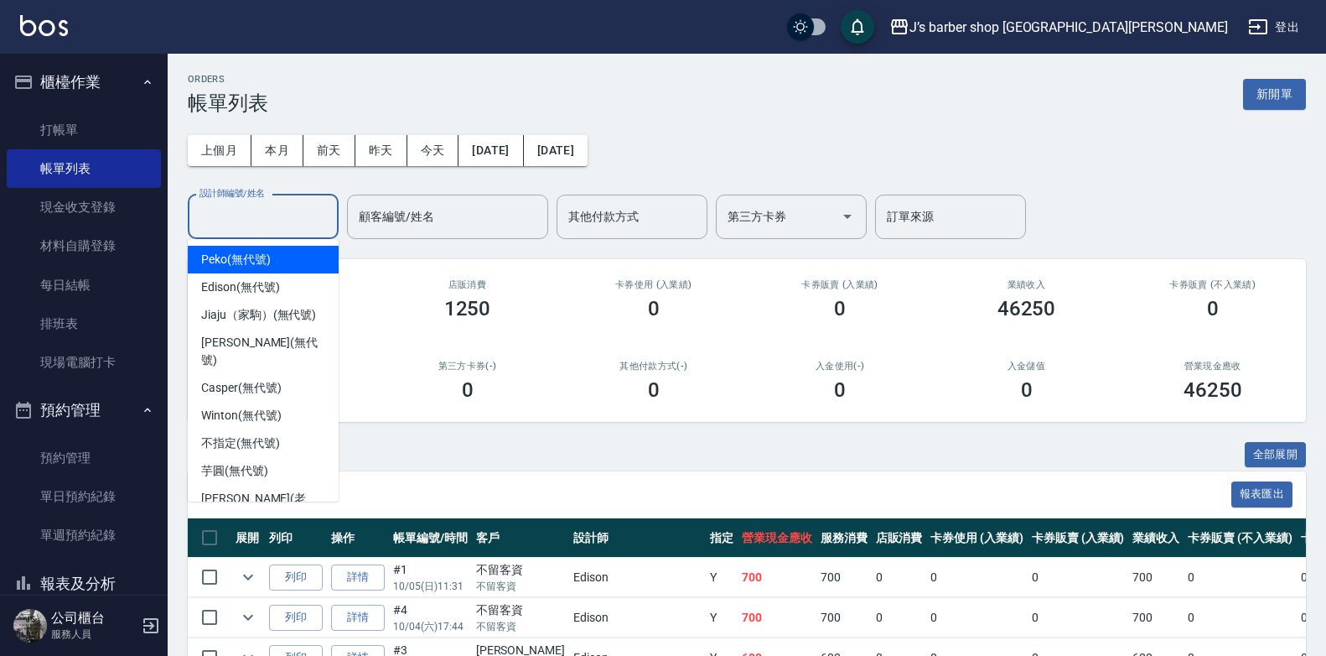
click at [283, 214] on input "設計師編號/姓名" at bounding box center [263, 216] width 136 height 29
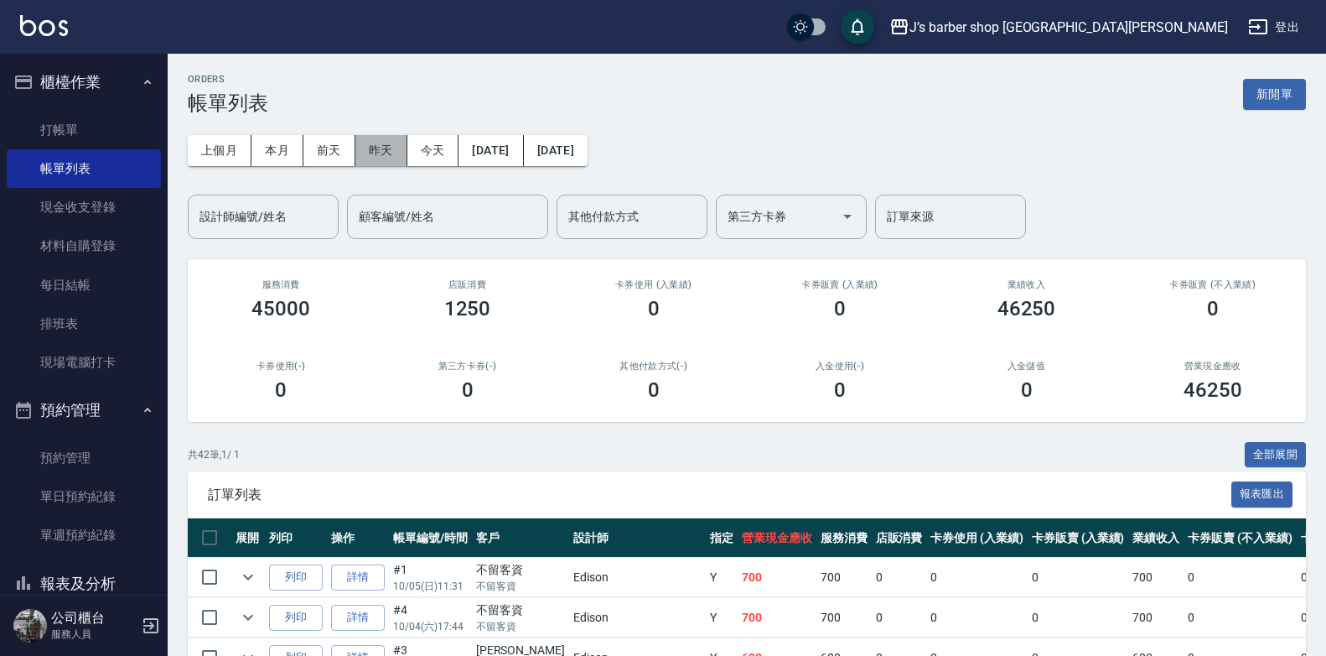
click at [365, 149] on button "昨天" at bounding box center [381, 150] width 52 height 31
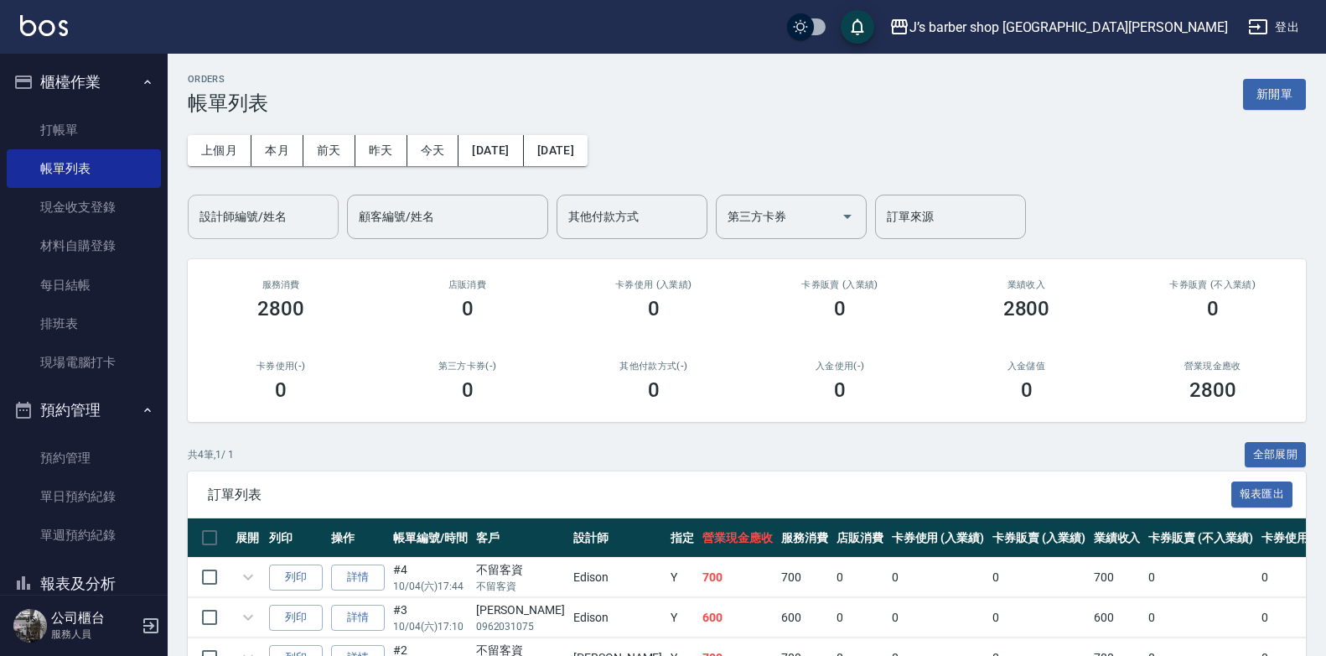
click at [283, 215] on input "設計師編號/姓名" at bounding box center [263, 216] width 136 height 29
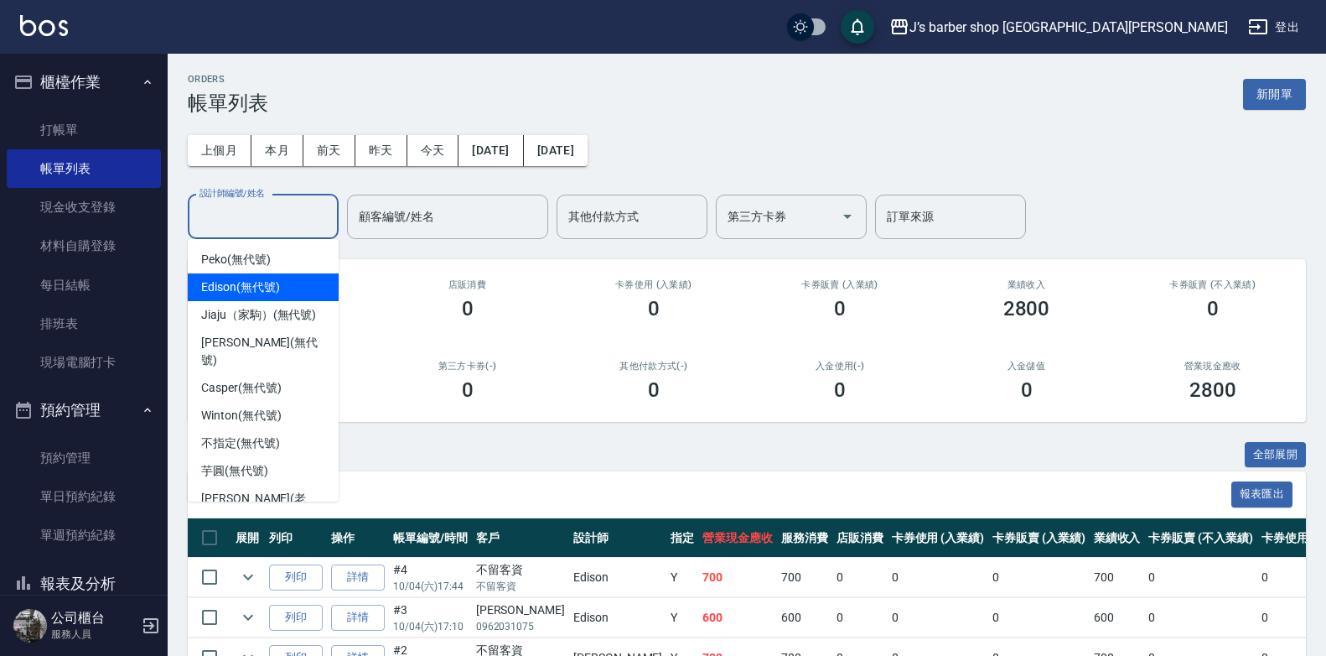
click at [249, 281] on span "Edison (無代號)" at bounding box center [240, 287] width 78 height 18
type input "Edison(無代號)"
